Goal: Information Seeking & Learning: Check status

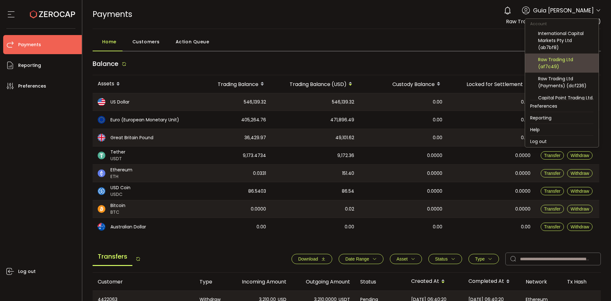
click at [570, 62] on div "Raw Trading Ltd (af7c49)" at bounding box center [565, 63] width 55 height 14
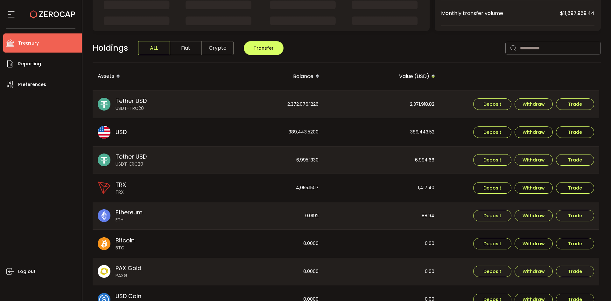
scroll to position [191, 0]
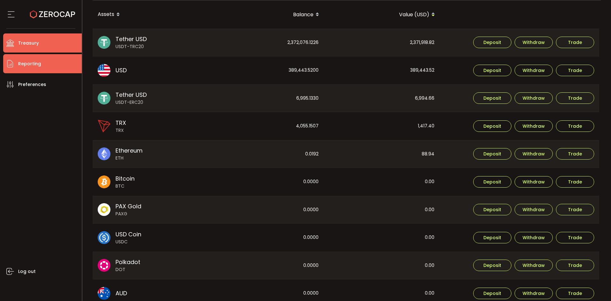
click at [50, 69] on li "Reporting" at bounding box center [42, 63] width 79 height 19
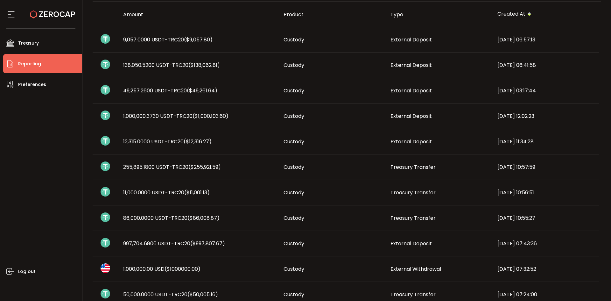
scroll to position [159, 0]
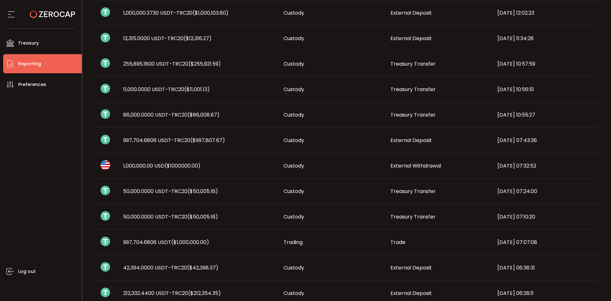
click at [152, 163] on span "1,000,000.00 USD ($1000000.00)" at bounding box center [161, 165] width 77 height 7
click at [147, 139] on span "997,704.6806 USDT-TRC20 ($997,807.67)" at bounding box center [174, 140] width 102 height 7
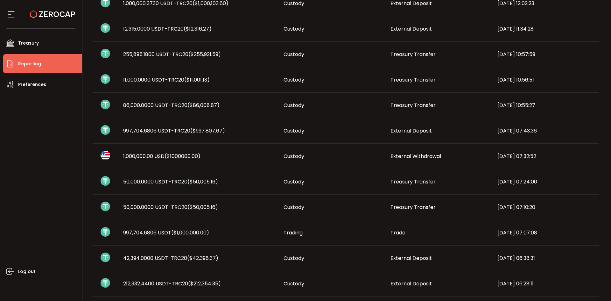
scroll to position [223, 0]
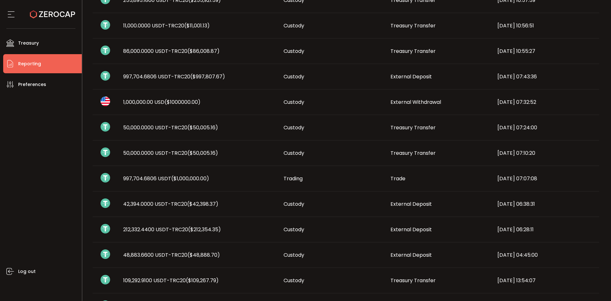
click at [299, 174] on td "Trading" at bounding box center [332, 178] width 107 height 25
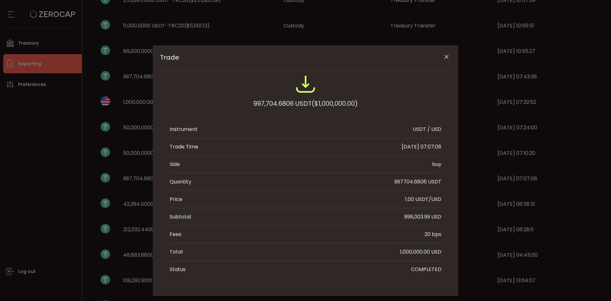
click at [268, 105] on div "997,704.6806 USDT ($1,000,000.00)" at bounding box center [305, 103] width 104 height 11
copy div "997,704.6806"
click at [414, 249] on div "1,000,000.00 USD" at bounding box center [420, 252] width 41 height 8
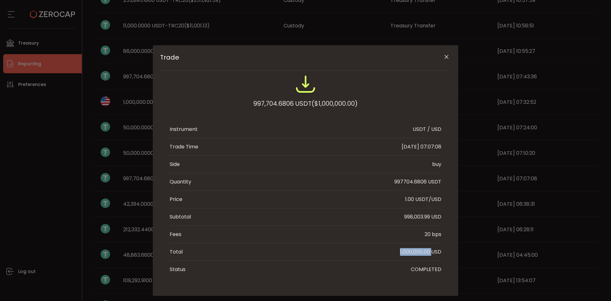
copy div "1,000,000.00"
drag, startPoint x: 3, startPoint y: 216, endPoint x: 26, endPoint y: 210, distance: 23.6
click at [4, 215] on div "Trade 997,704.6806 USDT ($1,000,000.00) Instrument USDT / USD Trade Time [DATE]…" at bounding box center [305, 150] width 611 height 301
click at [424, 217] on div "998,003.99 USD" at bounding box center [422, 217] width 37 height 8
drag, startPoint x: 424, startPoint y: 217, endPoint x: 430, endPoint y: 219, distance: 6.1
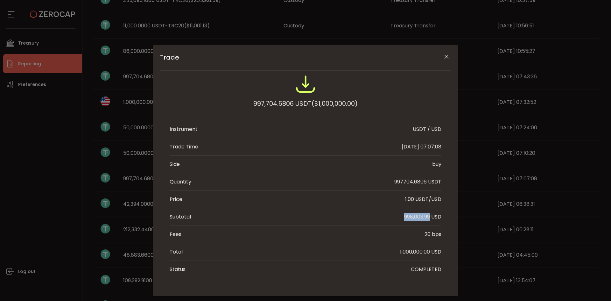
click at [428, 218] on div "998,003.99 USD" at bounding box center [422, 217] width 37 height 8
copy div "998,003.99"
click at [18, 179] on div "Trade 997,704.6806 USDT ($1,000,000.00) Instrument USDT / USD Trade Time [DATE]…" at bounding box center [305, 150] width 611 height 301
click at [32, 184] on div "Trade 997,704.6806 USDT ($1,000,000.00) Instrument USDT / USD Trade Time [DATE]…" at bounding box center [305, 150] width 611 height 301
click at [441, 59] on button "Close" at bounding box center [446, 57] width 11 height 11
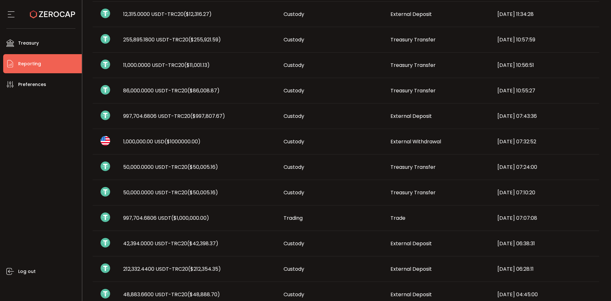
scroll to position [127, 0]
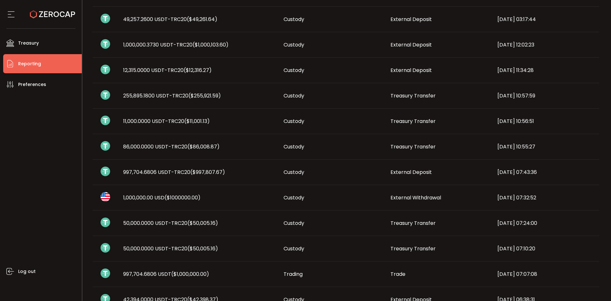
click at [141, 203] on td "1,000,000.00 USD ($1000000.00)" at bounding box center [198, 197] width 160 height 25
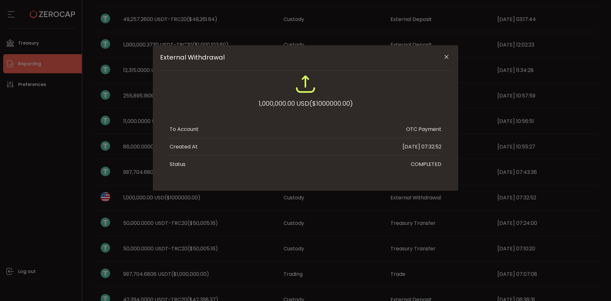
click at [147, 197] on div "External Withdrawal 1,000,000.00 USD ($1000000.00) To Account OTC Payment Creat…" at bounding box center [305, 150] width 611 height 301
click at [147, 199] on div "External Withdrawal 1,000,000.00 USD ($1000000.00) To Account OTC Payment Creat…" at bounding box center [305, 150] width 611 height 301
click at [28, 171] on div "External Withdrawal 1,000,000.00 USD ($1000000.00) To Account OTC Payment Creat…" at bounding box center [305, 150] width 611 height 301
drag, startPoint x: 28, startPoint y: 184, endPoint x: 8, endPoint y: 183, distance: 20.1
click at [28, 184] on div "External Withdrawal 1,000,000.00 USD ($1000000.00) To Account OTC Payment Creat…" at bounding box center [305, 150] width 611 height 301
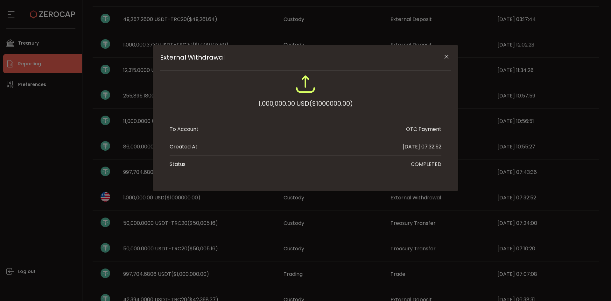
click at [53, 199] on div "External Withdrawal 1,000,000.00 USD ($1000000.00) To Account OTC Payment Creat…" at bounding box center [305, 150] width 611 height 301
click at [447, 59] on icon "Close" at bounding box center [446, 57] width 6 height 6
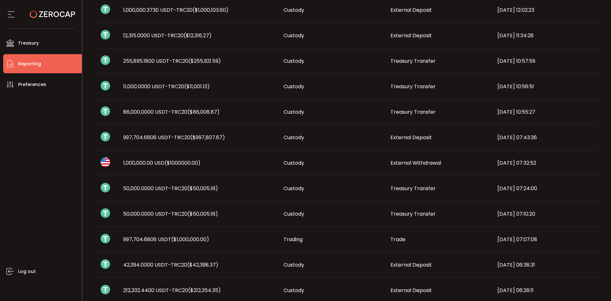
scroll to position [159, 0]
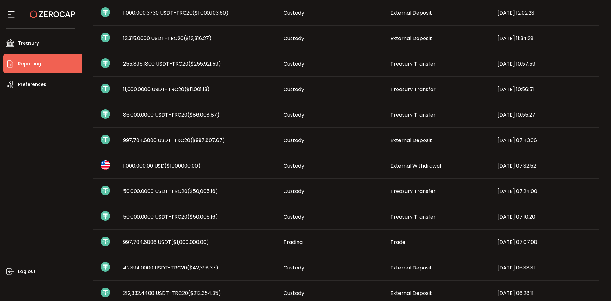
click at [150, 243] on span "997,704.6806 USDT ($1,000,000.00)" at bounding box center [166, 241] width 86 height 7
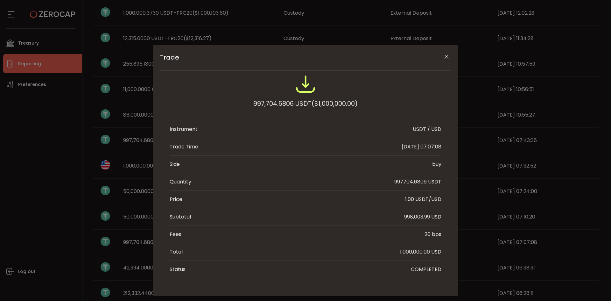
click at [61, 165] on div "Trade 997,704.6806 USDT ($1,000,000.00) Instrument USDT / USD Trade Time [DATE]…" at bounding box center [305, 150] width 611 height 301
click at [66, 166] on div "Trade 997,704.6806 USDT ($1,000,000.00) Instrument USDT / USD Trade Time [DATE]…" at bounding box center [305, 150] width 611 height 301
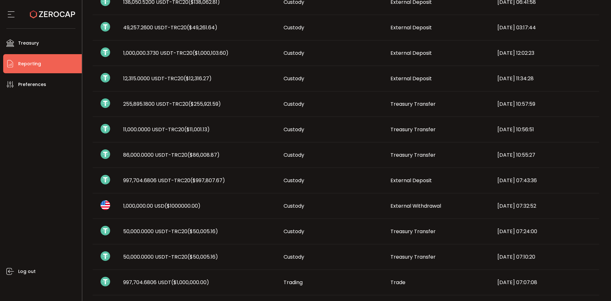
scroll to position [96, 0]
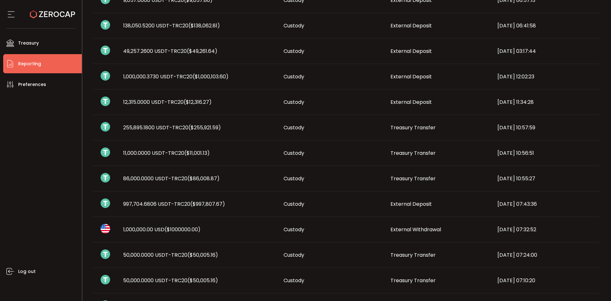
click at [165, 202] on span "997,704.6806 USDT-TRC20 ($997,807.67)" at bounding box center [174, 203] width 102 height 7
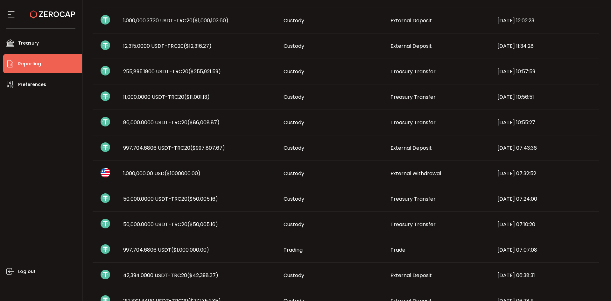
scroll to position [223, 0]
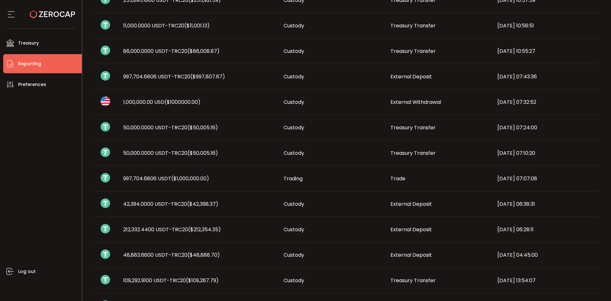
click at [162, 174] on td "997,704.6806 USDT ($1,000,000.00)" at bounding box center [198, 178] width 160 height 25
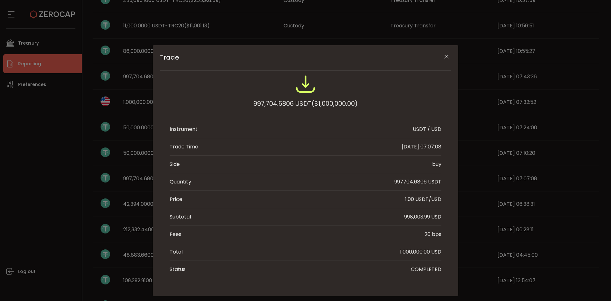
click at [405, 214] on div "998,003.99 USD" at bounding box center [422, 217] width 37 height 8
copy div "998,003.99"
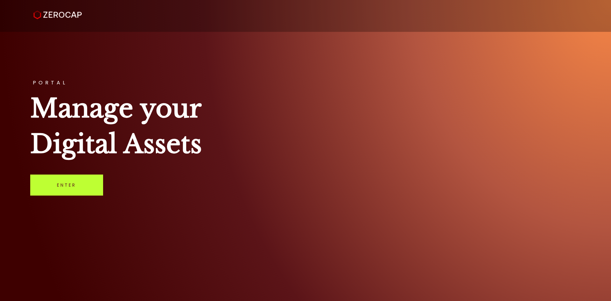
click at [57, 178] on link "Enter" at bounding box center [66, 184] width 73 height 21
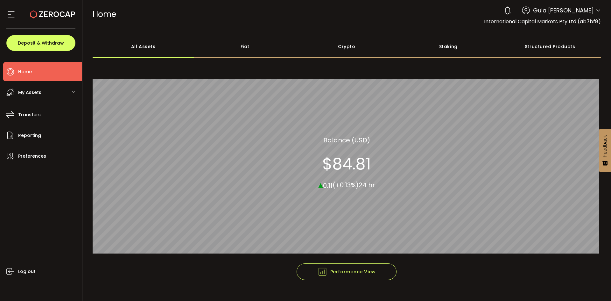
drag, startPoint x: 587, startPoint y: 10, endPoint x: 590, endPoint y: 11, distance: 3.2
click at [589, 10] on span "Guia [PERSON_NAME]" at bounding box center [563, 10] width 61 height 9
click at [597, 10] on icon at bounding box center [598, 10] width 5 height 5
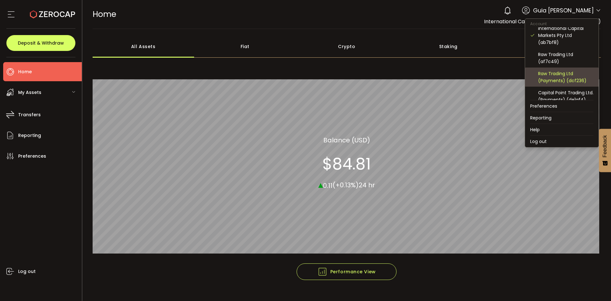
scroll to position [4, 0]
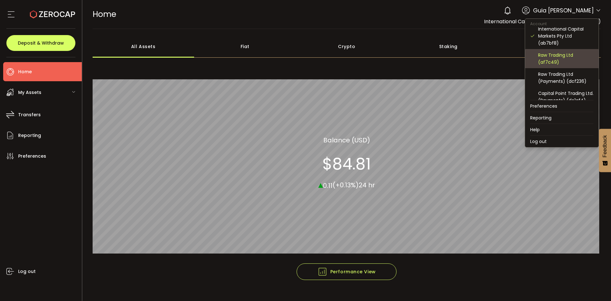
click at [572, 59] on div "Raw Trading Ltd (af7c49)" at bounding box center [565, 59] width 55 height 14
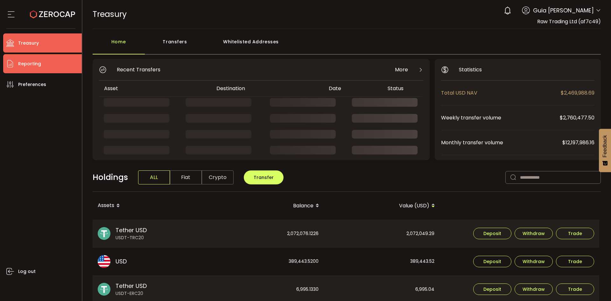
click at [41, 58] on li "Reporting" at bounding box center [42, 63] width 79 height 19
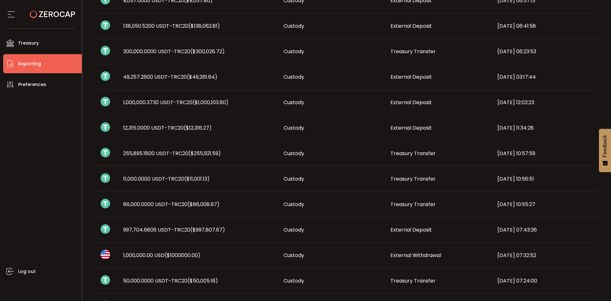
scroll to position [96, 0]
click at [149, 257] on span "1,000,000.00 USD ($1000000.00)" at bounding box center [161, 254] width 77 height 7
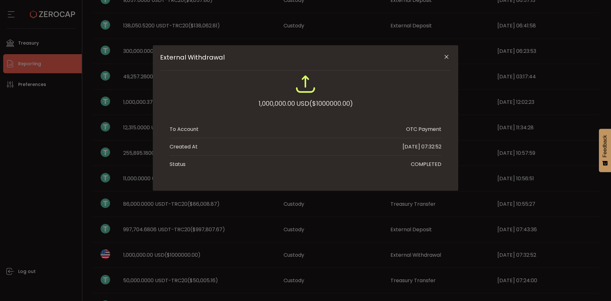
click at [149, 256] on div "External Withdrawal 1,000,000.00 USD ($1000000.00) To Account OTC Payment Creat…" at bounding box center [305, 150] width 611 height 301
click at [135, 250] on div "External Withdrawal 1,000,000.00 USD ($1000000.00) To Account OTC Payment Creat…" at bounding box center [305, 150] width 611 height 301
click at [53, 224] on div "External Withdrawal 1,000,000.00 USD ($1000000.00) To Account OTC Payment Creat…" at bounding box center [305, 150] width 611 height 301
click at [448, 60] on button "Close" at bounding box center [446, 57] width 11 height 11
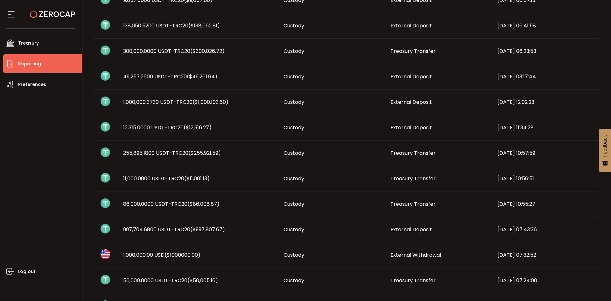
click at [170, 232] on span "997,704.6806 USDT-TRC20 ($997,807.67)" at bounding box center [174, 229] width 102 height 7
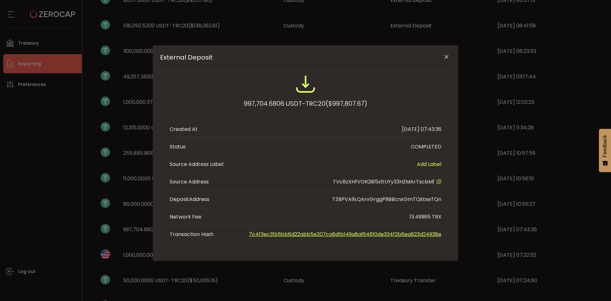
click at [49, 202] on div "External Deposit 997,704.6806 USDT-TRC20 ($997,807.67) Created At 2025-08-26 07…" at bounding box center [305, 150] width 611 height 301
click at [421, 214] on div "13.49985 TRX" at bounding box center [426, 217] width 32 height 8
drag, startPoint x: 421, startPoint y: 214, endPoint x: 440, endPoint y: 186, distance: 33.8
click at [421, 214] on div "13.49985 TRX" at bounding box center [426, 217] width 32 height 8
click at [449, 59] on icon "Close" at bounding box center [446, 57] width 6 height 6
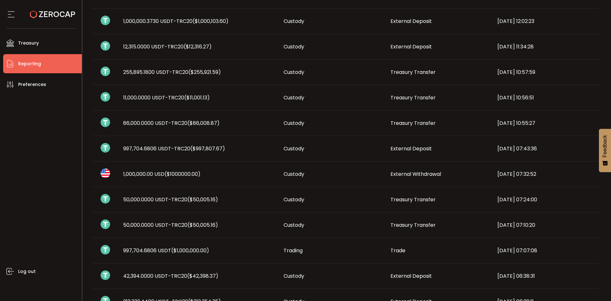
scroll to position [191, 0]
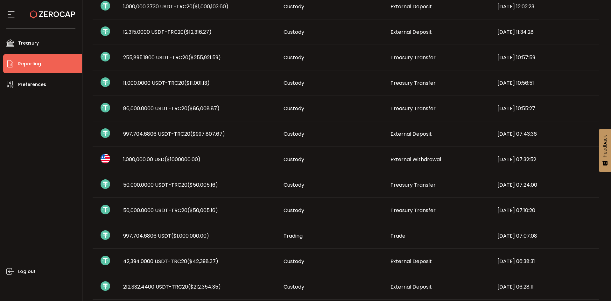
click at [165, 237] on span "997,704.6806 USDT ($1,000,000.00)" at bounding box center [166, 235] width 86 height 7
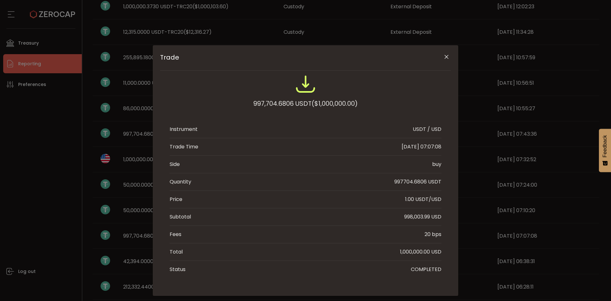
scroll to position [11, 0]
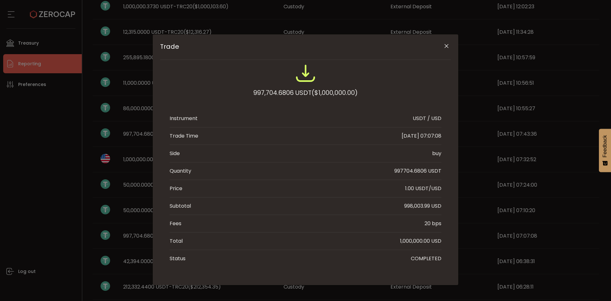
click at [57, 168] on div "Trade 997,704.6806 USDT ($1,000,000.00) Instrument USDT / USD Trade Time [DATE]…" at bounding box center [305, 150] width 611 height 301
click at [141, 163] on div "Trade 997,704.6806 USDT ($1,000,000.00) Instrument USDT / USD Trade Time [DATE]…" at bounding box center [305, 150] width 611 height 301
click at [135, 160] on div "Trade 997,704.6806 USDT ($1,000,000.00) Instrument USDT / USD Trade Time [DATE]…" at bounding box center [305, 150] width 611 height 301
click at [450, 43] on div "Trade 997,704.6806 USDT ($1,000,000.00) Instrument USDT / USD Trade Time [DATE]…" at bounding box center [306, 159] width 306 height 251
click at [449, 45] on button "Close" at bounding box center [446, 46] width 11 height 11
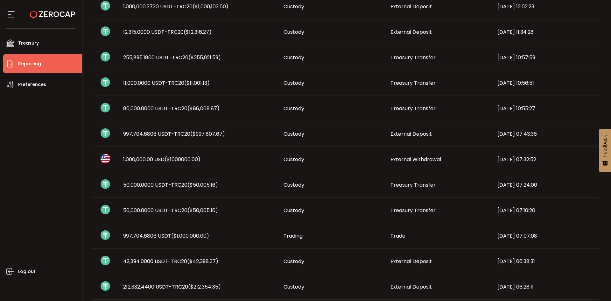
click at [186, 160] on span "($1000000.00)" at bounding box center [183, 159] width 36 height 7
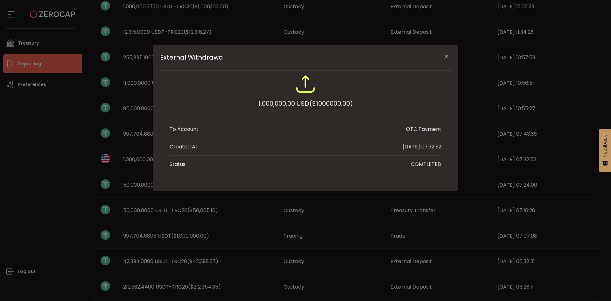
scroll to position [0, 0]
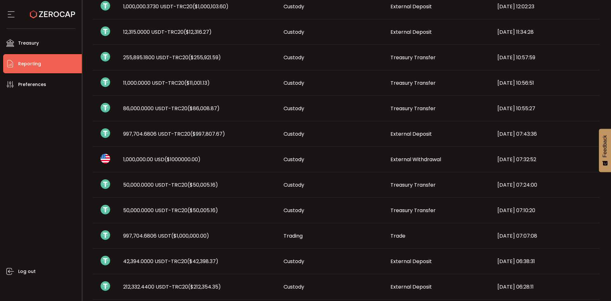
click at [164, 236] on span "997,704.6806 USDT ($1,000,000.00)" at bounding box center [166, 235] width 86 height 7
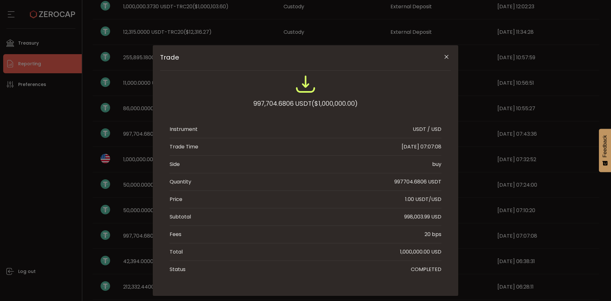
click at [412, 216] on div "998,003.99 USD" at bounding box center [422, 217] width 37 height 8
copy div "998,003.99"
click at [396, 180] on div "997704.6806 USDT" at bounding box center [417, 182] width 47 height 8
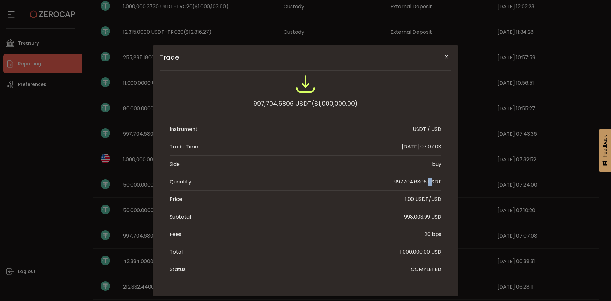
copy div "997704.6806"
click at [50, 234] on div "Trade 997,704.6806 USDT ($1,000,000.00) Instrument USDT / USD Trade Time [DATE]…" at bounding box center [305, 150] width 611 height 301
